Goal: Information Seeking & Learning: Learn about a topic

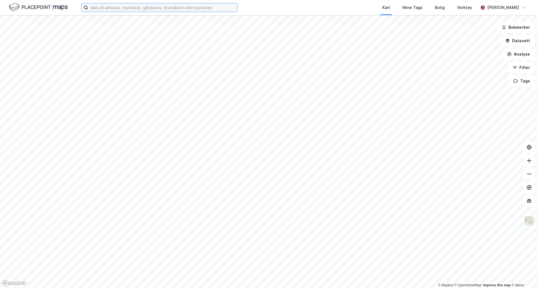
click at [117, 8] on input at bounding box center [162, 7] width 149 height 8
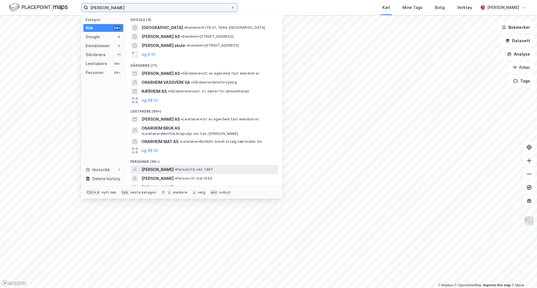
type input "[PERSON_NAME]"
click at [231, 166] on div "[PERSON_NAME] • Person • [DATE]" at bounding box center [209, 169] width 135 height 7
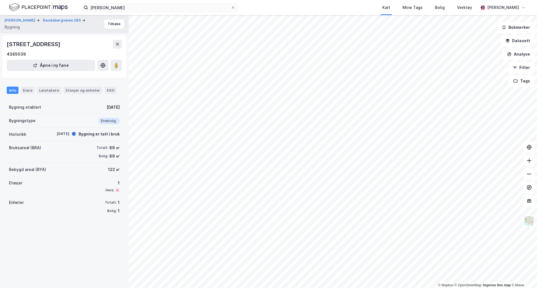
drag, startPoint x: 105, startPoint y: 149, endPoint x: 109, endPoint y: 149, distance: 4.2
click at [107, 149] on div "Totalt: 89 ㎡" at bounding box center [108, 148] width 23 height 7
click at [105, 148] on div "Totalt: 89 ㎡" at bounding box center [108, 148] width 23 height 7
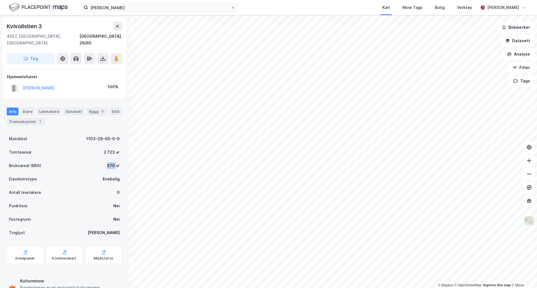
drag, startPoint x: 106, startPoint y: 160, endPoint x: 116, endPoint y: 160, distance: 9.8
click at [116, 160] on div "Bruksareal (BRA) 370 ㎡" at bounding box center [64, 165] width 115 height 13
